Goal: Task Accomplishment & Management: Manage account settings

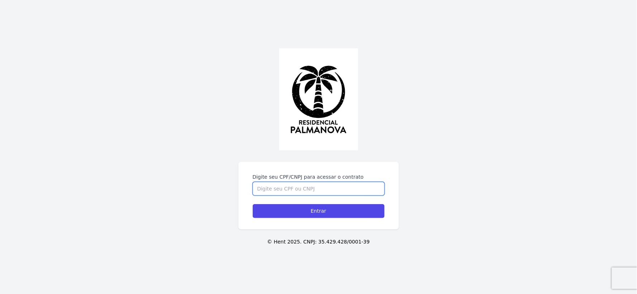
click at [348, 191] on input "Digite seu CPF/CNPJ para acessar o contrato" at bounding box center [319, 189] width 132 height 14
type input "21818214881"
click at [253, 204] on input "Entrar" at bounding box center [319, 211] width 132 height 14
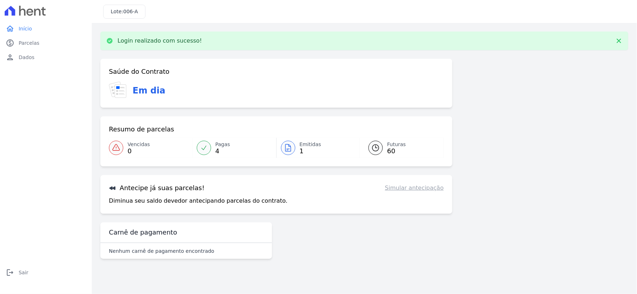
click at [288, 146] on icon at bounding box center [288, 148] width 9 height 9
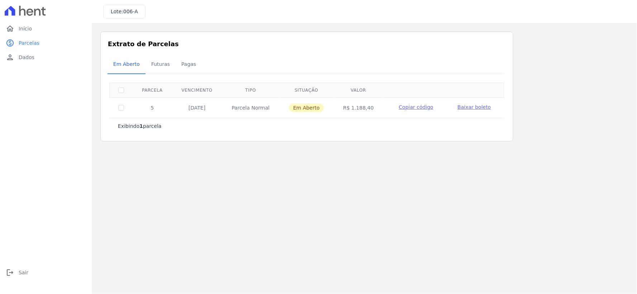
click at [474, 106] on span "Baixar boleto" at bounding box center [474, 107] width 33 height 6
click at [415, 108] on span "Copiar código" at bounding box center [416, 107] width 34 height 6
click at [16, 271] on link "logout Sair" at bounding box center [46, 273] width 86 height 14
